Goal: Task Accomplishment & Management: Use online tool/utility

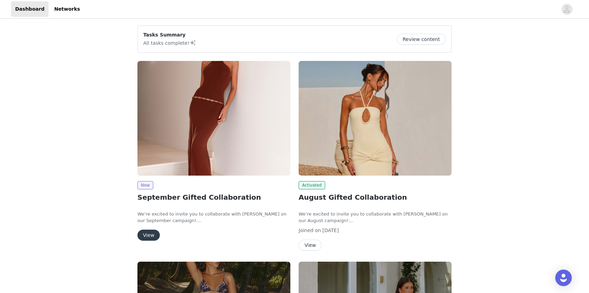
click at [148, 237] on button "View" at bounding box center [148, 235] width 22 height 11
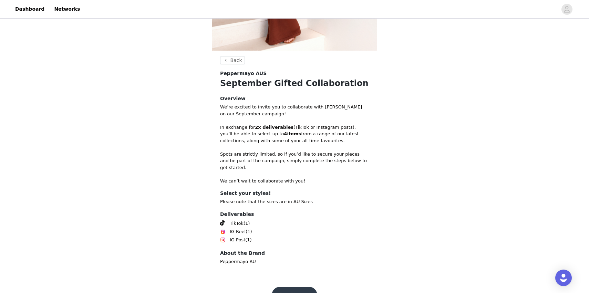
scroll to position [188, 0]
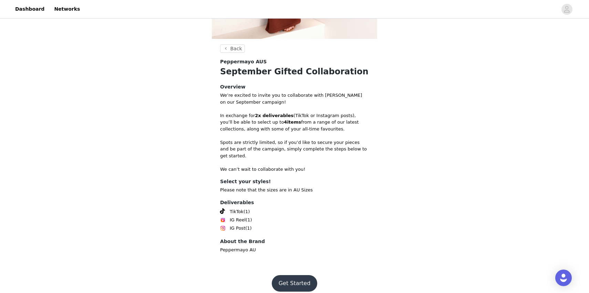
click at [295, 276] on button "Get Started" at bounding box center [295, 283] width 46 height 17
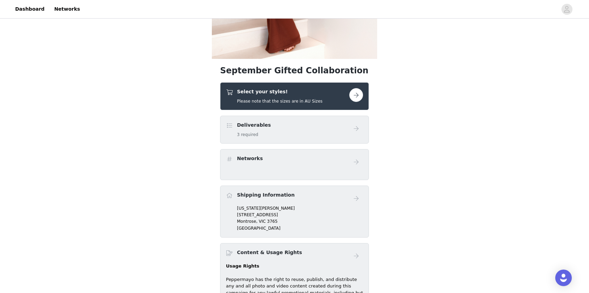
scroll to position [169, 0]
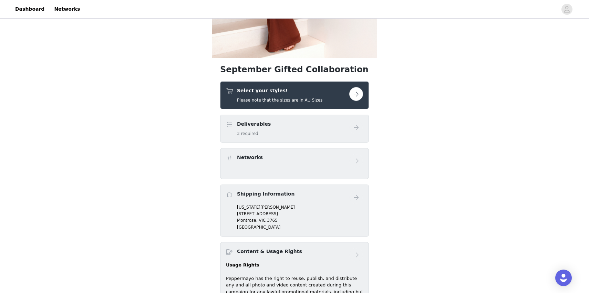
click at [361, 90] on button "button" at bounding box center [356, 94] width 14 height 14
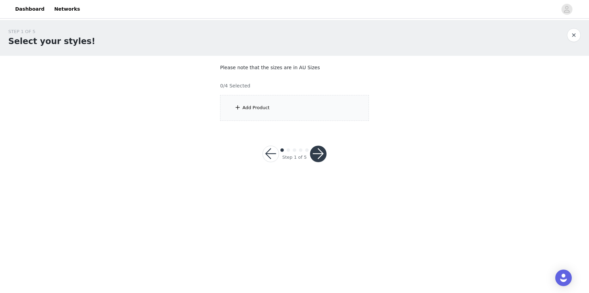
click at [325, 154] on button "button" at bounding box center [318, 154] width 17 height 17
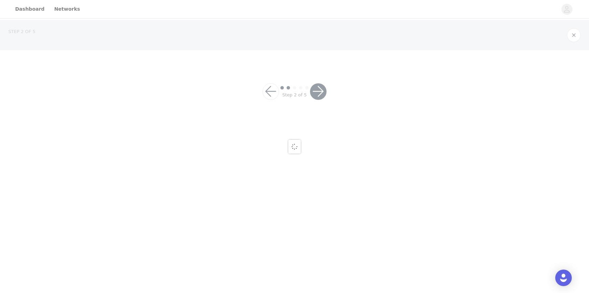
click at [264, 112] on div at bounding box center [294, 146] width 589 height 293
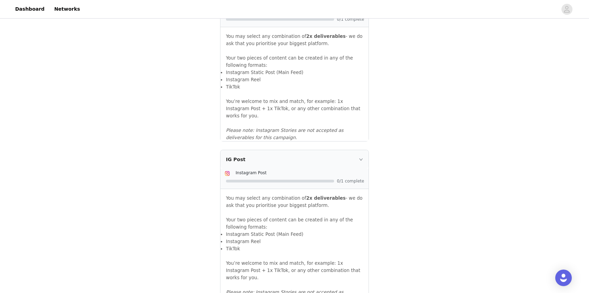
scroll to position [725, 0]
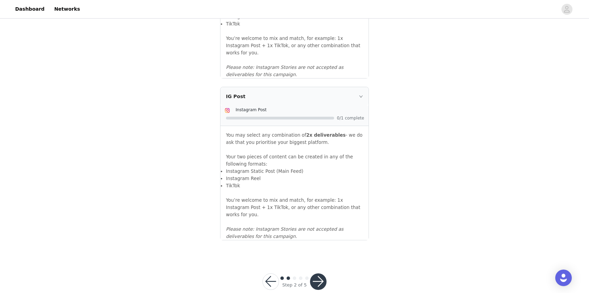
click at [275, 274] on button "button" at bounding box center [271, 282] width 17 height 17
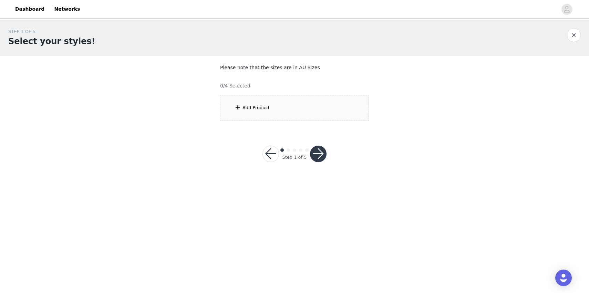
click at [259, 112] on div "Add Product" at bounding box center [294, 108] width 149 height 26
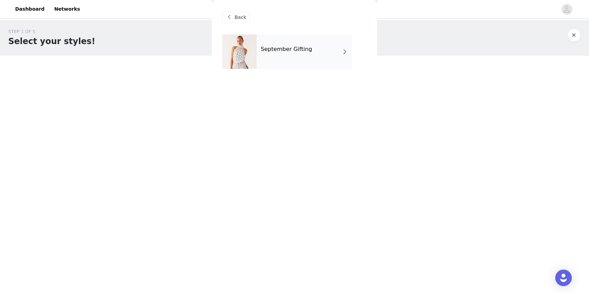
click at [283, 53] on div "September Gifting" at bounding box center [305, 51] width 96 height 34
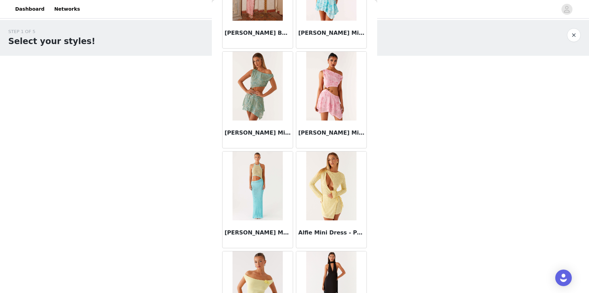
scroll to position [761, 0]
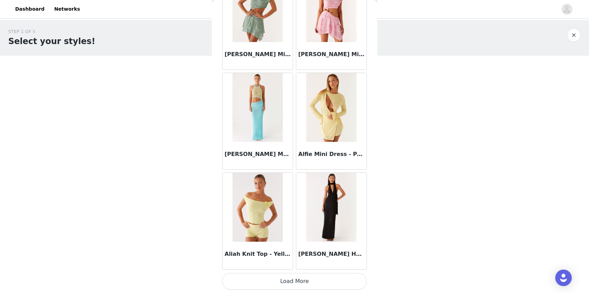
click at [283, 284] on button "Load More" at bounding box center [294, 281] width 145 height 17
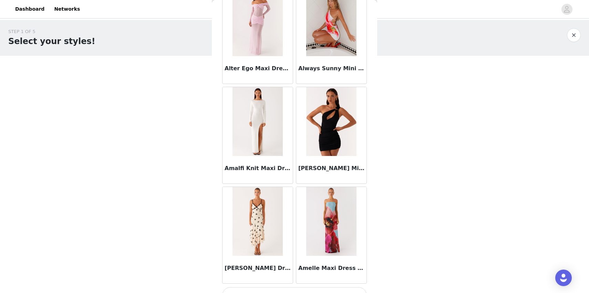
scroll to position [1761, 0]
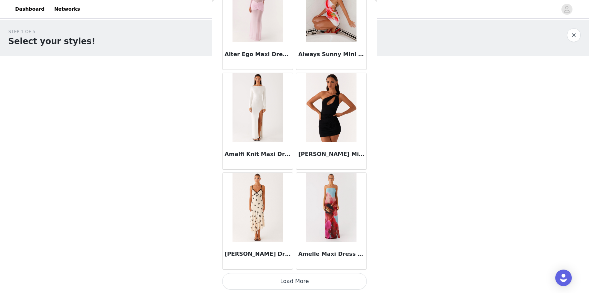
drag, startPoint x: 288, startPoint y: 286, endPoint x: 304, endPoint y: 223, distance: 65.5
click at [278, 281] on button "Load More" at bounding box center [294, 281] width 145 height 17
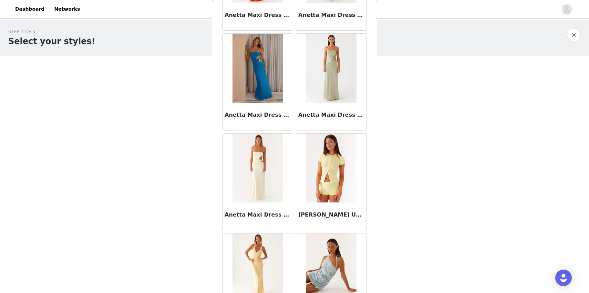
scroll to position [2760, 0]
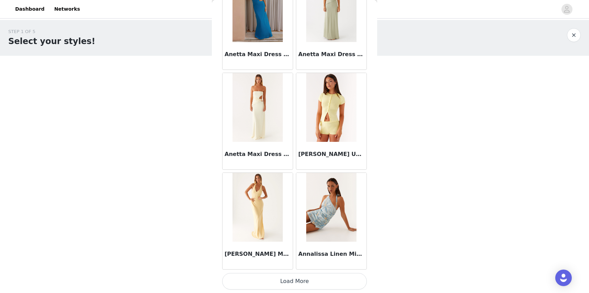
click at [303, 284] on button "Load More" at bounding box center [294, 281] width 145 height 17
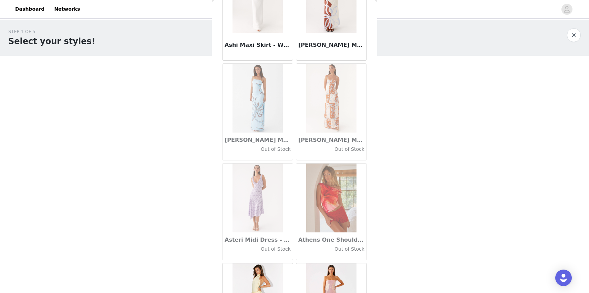
scroll to position [3759, 0]
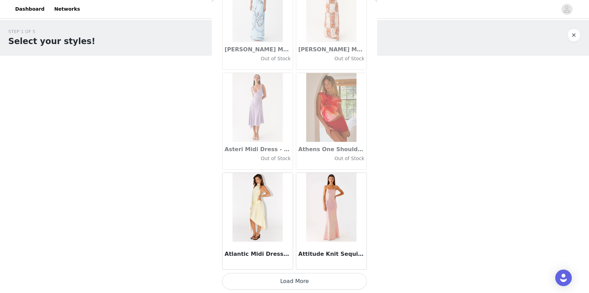
click at [294, 282] on button "Load More" at bounding box center [294, 281] width 145 height 17
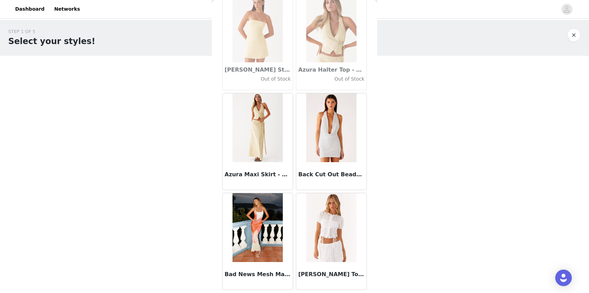
scroll to position [4759, 0]
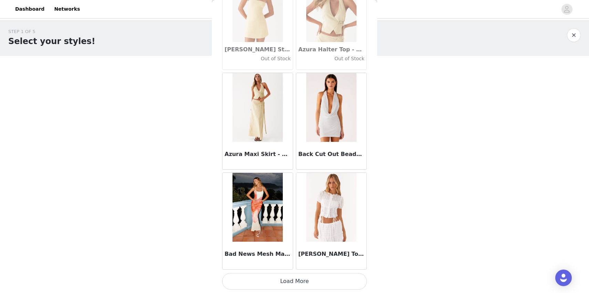
click at [295, 284] on button "Load More" at bounding box center [294, 281] width 145 height 17
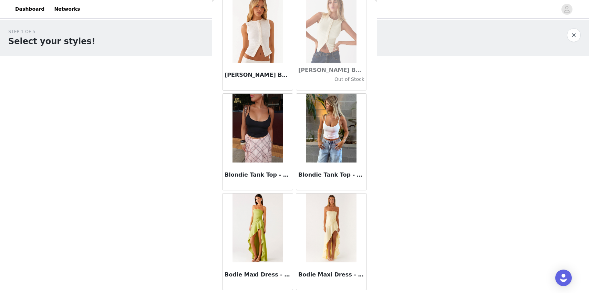
scroll to position [5758, 0]
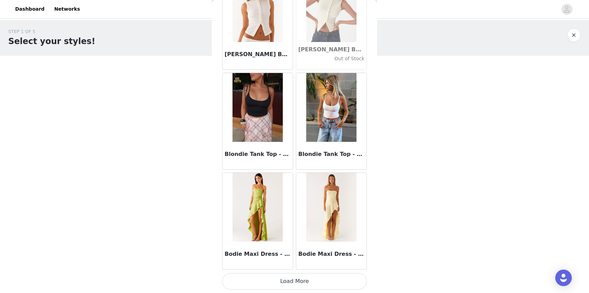
click at [304, 281] on button "Load More" at bounding box center [294, 281] width 145 height 17
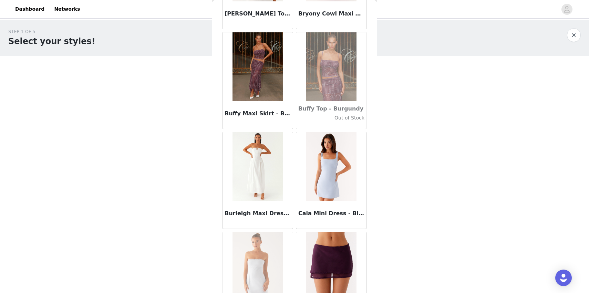
scroll to position [6757, 0]
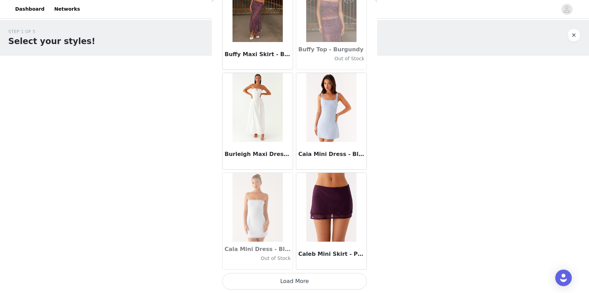
click at [296, 279] on button "Load More" at bounding box center [294, 281] width 145 height 17
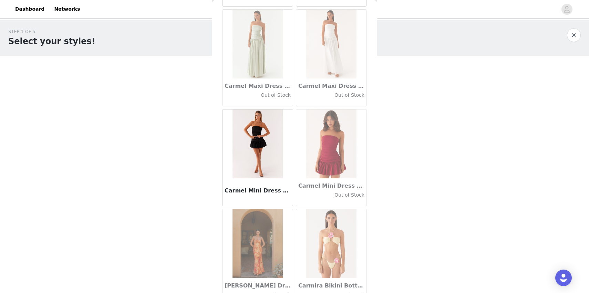
scroll to position [7757, 0]
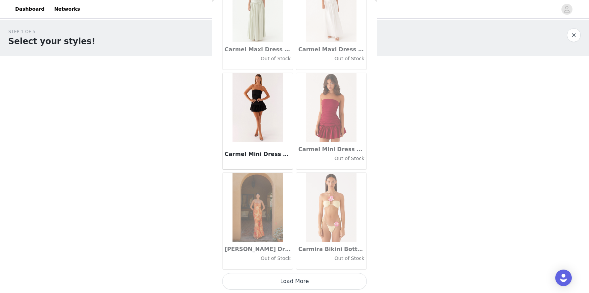
click at [270, 282] on button "Load More" at bounding box center [294, 281] width 145 height 17
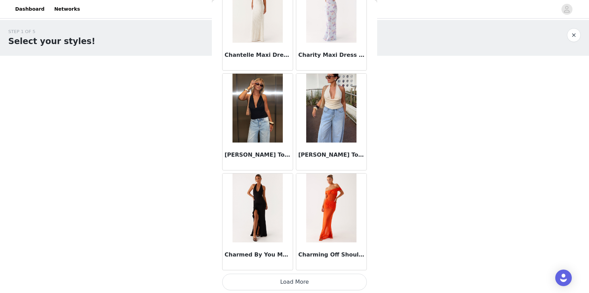
scroll to position [8756, 0]
click at [289, 289] on button "Load More" at bounding box center [294, 281] width 145 height 17
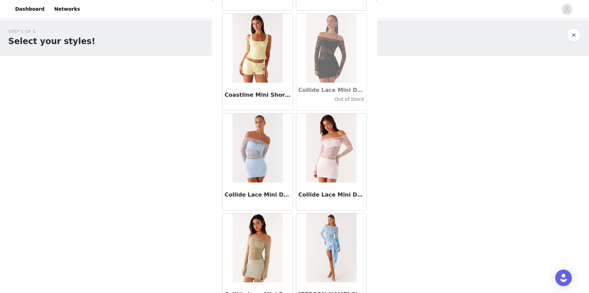
scroll to position [9755, 0]
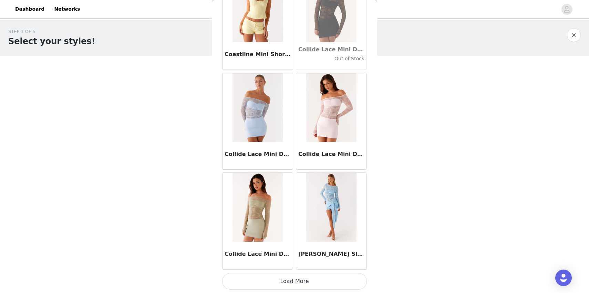
click at [312, 280] on button "Load More" at bounding box center [294, 281] width 145 height 17
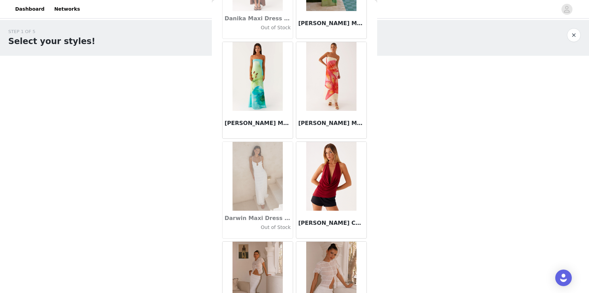
scroll to position [10755, 0]
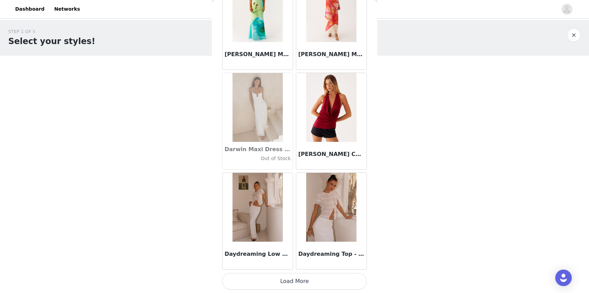
click at [293, 284] on button "Load More" at bounding box center [294, 281] width 145 height 17
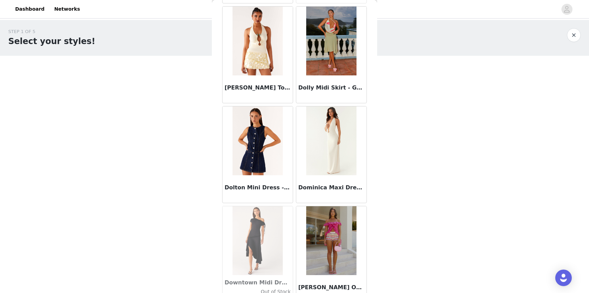
scroll to position [11754, 0]
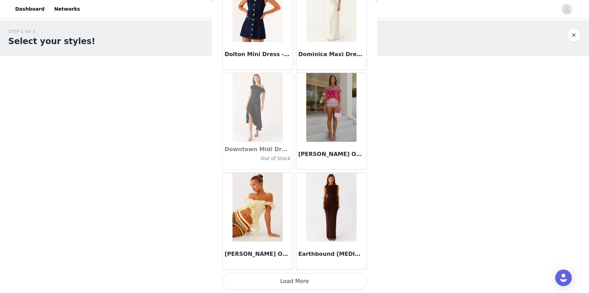
click at [295, 282] on button "Load More" at bounding box center [294, 281] width 145 height 17
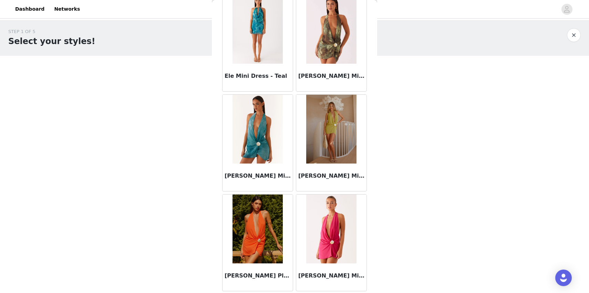
scroll to position [12753, 0]
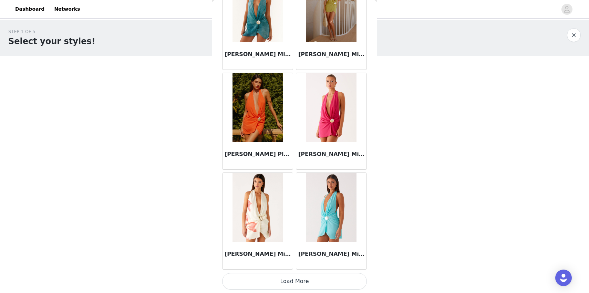
click at [286, 283] on button "Load More" at bounding box center [294, 281] width 145 height 17
